Goal: Information Seeking & Learning: Find specific fact

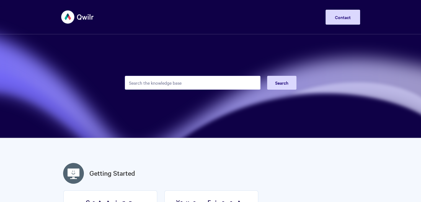
click at [177, 85] on input "Search the knowledge base" at bounding box center [193, 83] width 136 height 14
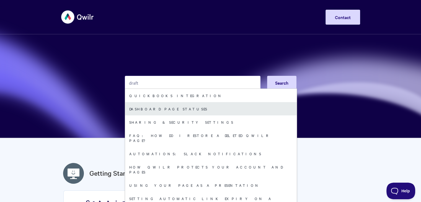
type input "draft"
click at [163, 110] on link "Dashboard page statuses" at bounding box center [211, 108] width 172 height 13
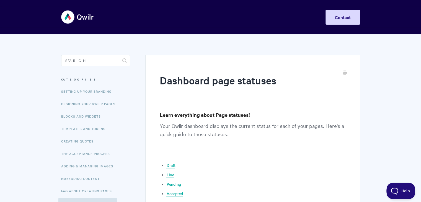
scroll to position [28, 0]
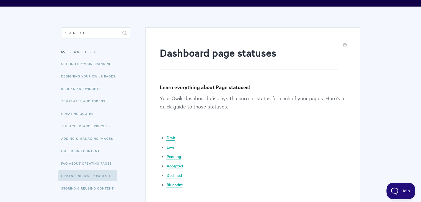
click at [171, 137] on link "Draft" at bounding box center [170, 138] width 9 height 6
